Goal: Information Seeking & Learning: Check status

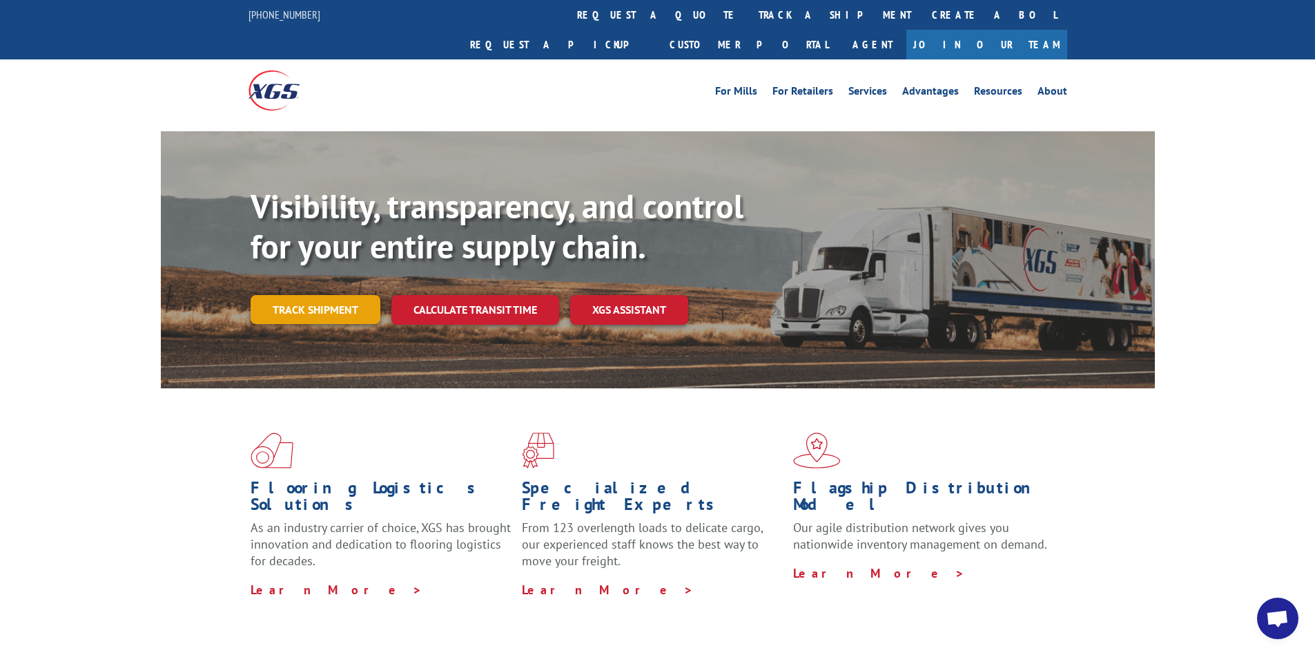
click at [323, 295] on link "Track shipment" at bounding box center [316, 309] width 130 height 29
click at [284, 295] on link "Track shipment" at bounding box center [316, 309] width 130 height 29
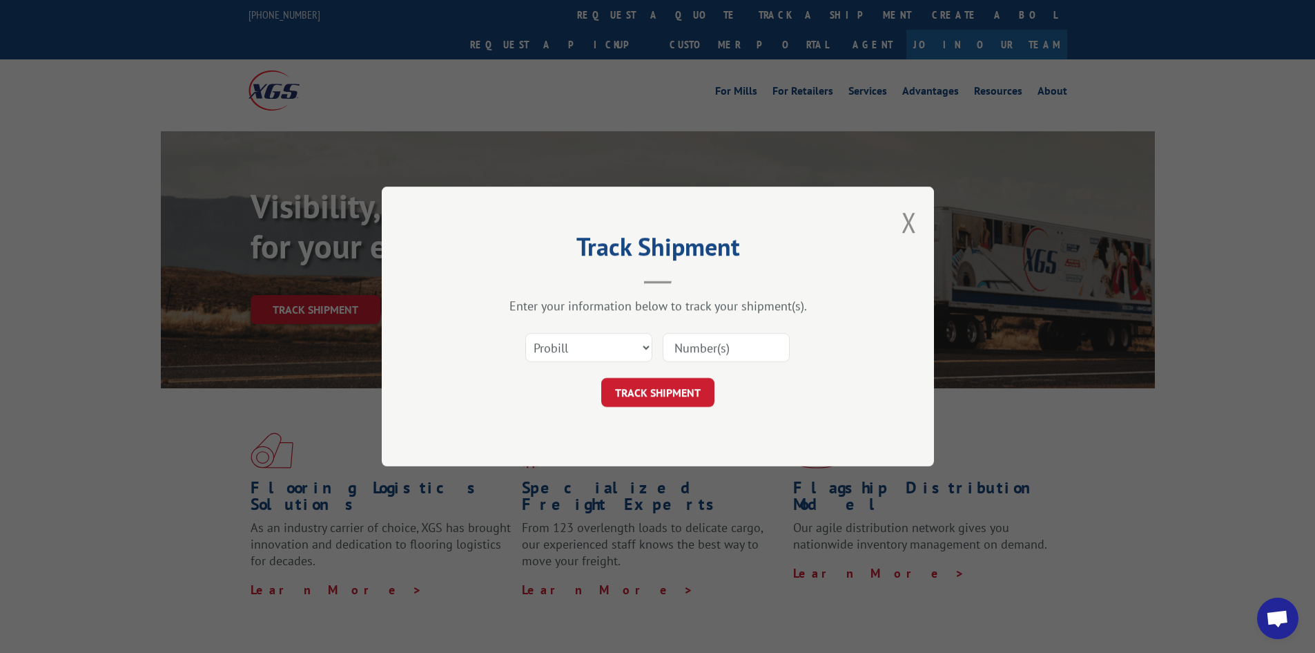
click at [744, 357] on input at bounding box center [726, 347] width 127 height 29
paste input "16955615"
type input "16955615"
click at [667, 389] on button "TRACK SHIPMENT" at bounding box center [657, 392] width 113 height 29
